Goal: Answer question/provide support

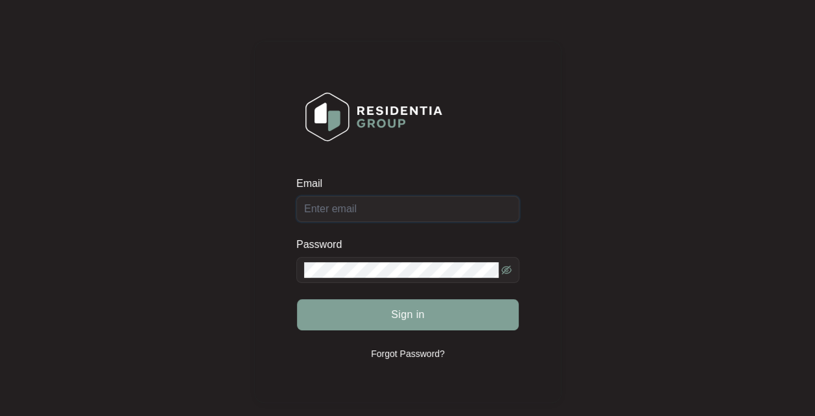
type input "[EMAIL_ADDRESS][DOMAIN_NAME]"
click at [413, 318] on span "Sign in" at bounding box center [408, 315] width 34 height 16
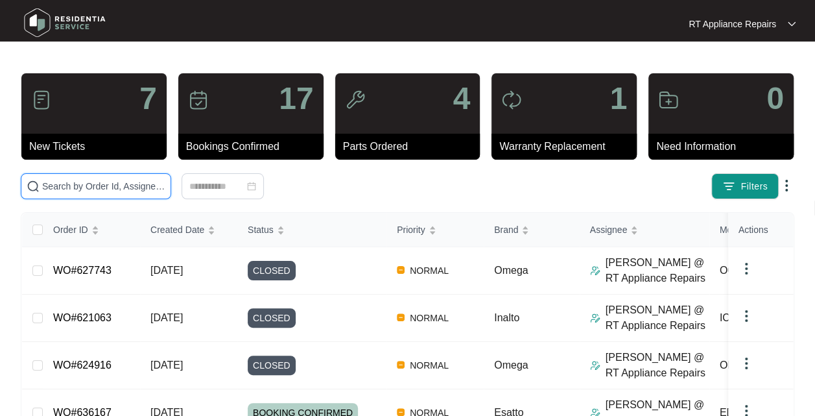
click at [126, 182] on input "text" at bounding box center [103, 186] width 123 height 14
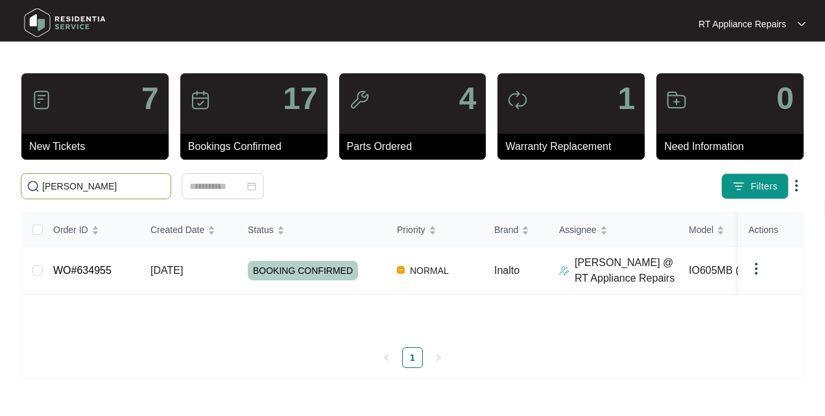
type input "[PERSON_NAME]"
click at [183, 265] on span "[DATE]" at bounding box center [166, 270] width 32 height 11
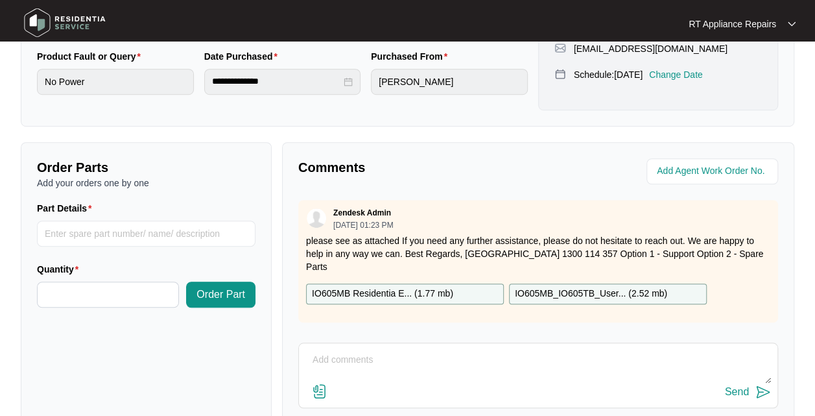
scroll to position [389, 0]
click at [363, 368] on textarea at bounding box center [538, 367] width 466 height 34
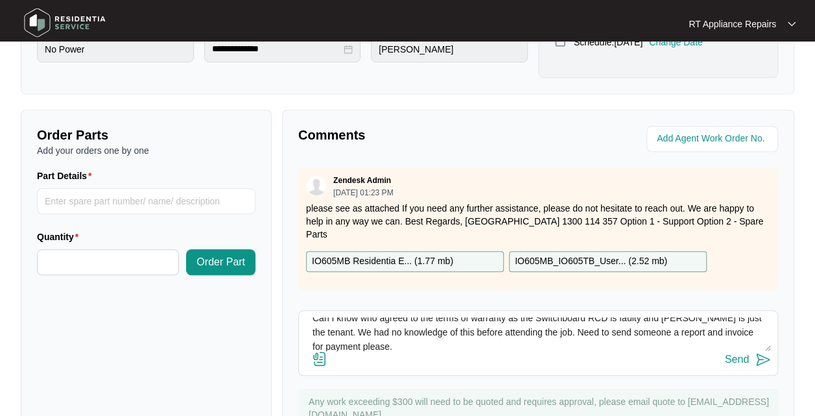
scroll to position [493, 0]
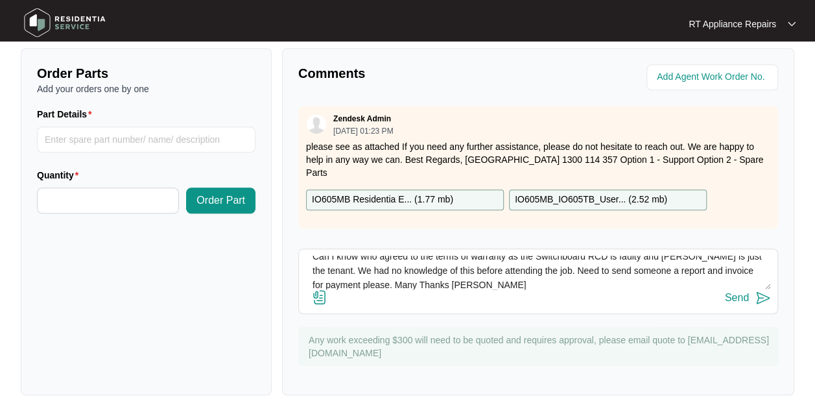
type textarea "Hi Team Can I know who agreed to the terms of warranty as the Switchboard RCD i…"
click at [765, 304] on img at bounding box center [764, 298] width 16 height 16
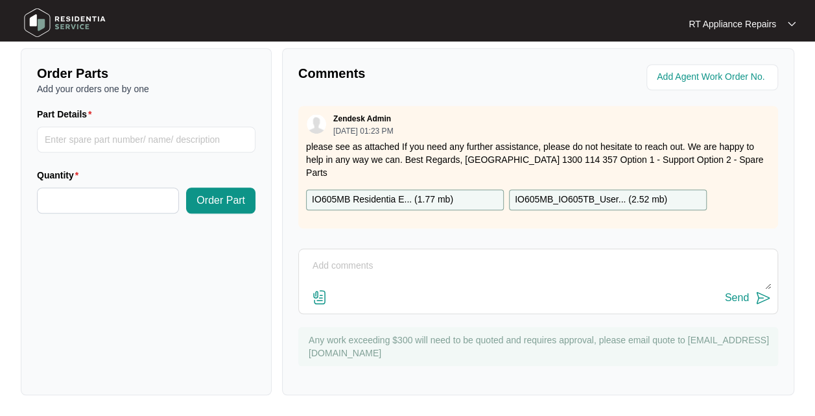
scroll to position [0, 0]
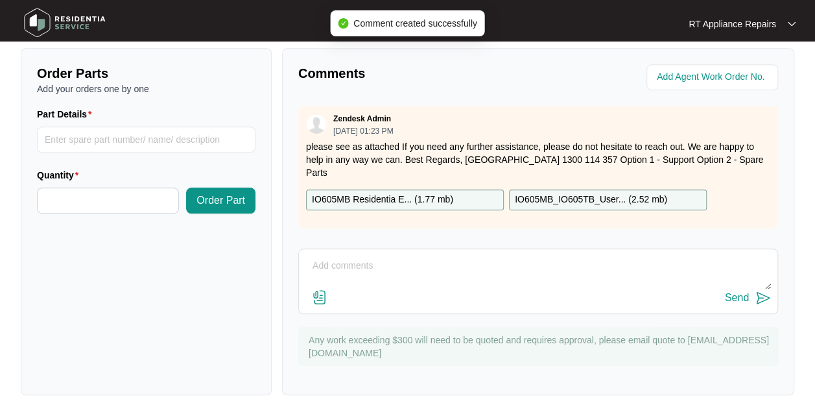
click at [413, 269] on textarea at bounding box center [538, 273] width 466 height 34
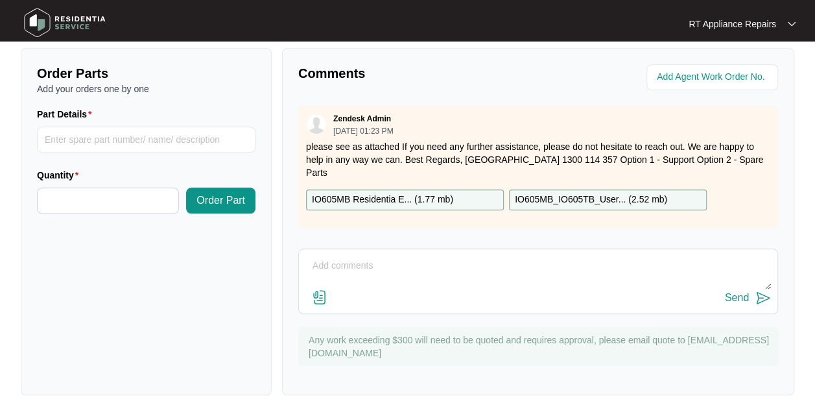
click at [410, 282] on textarea at bounding box center [538, 273] width 466 height 34
type textarea "Serial: 2025090438"
click at [767, 307] on button "Send" at bounding box center [748, 298] width 46 height 18
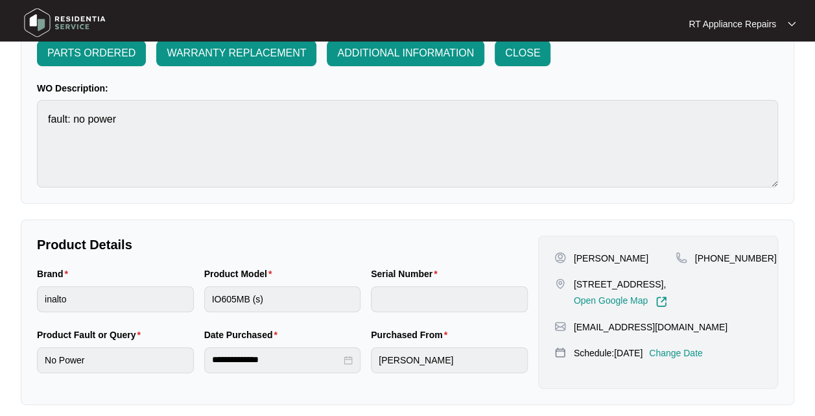
scroll to position [104, 0]
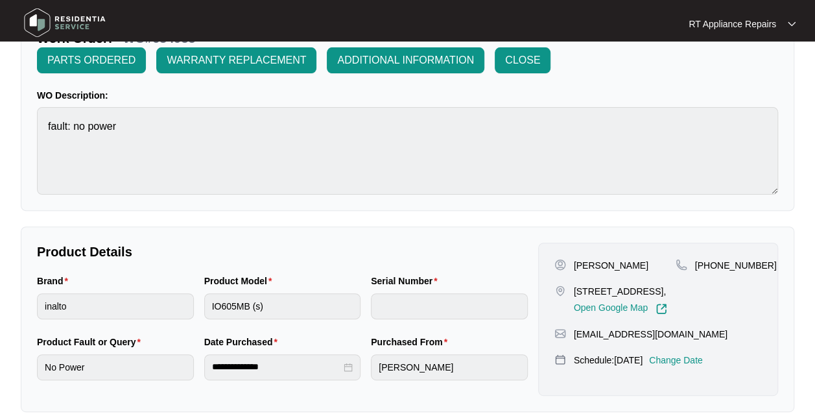
click at [761, 28] on p "RT Appliance Repairs" at bounding box center [733, 24] width 88 height 13
click at [743, 67] on p "Log Out" at bounding box center [753, 68] width 66 height 13
